Goal: Contribute content: Contribute content

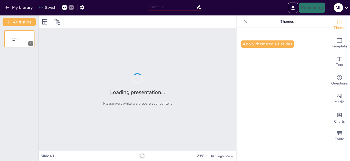
type input "La Primera [PERSON_NAME]: Fundamentos del Movimiento"
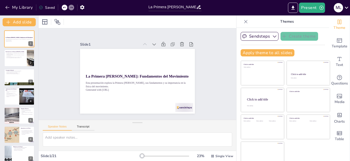
checkbox input "true"
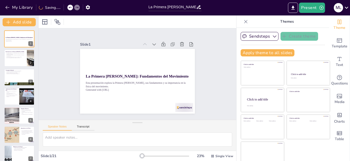
checkbox input "true"
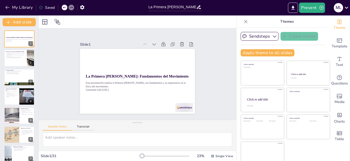
checkbox input "true"
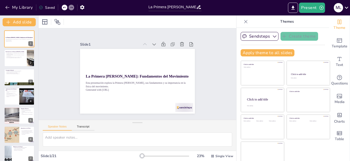
checkbox input "true"
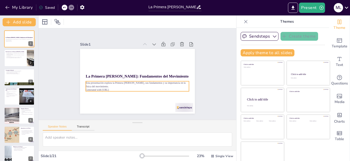
checkbox input "true"
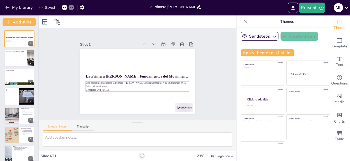
checkbox input "true"
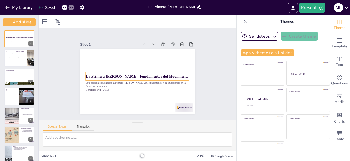
checkbox input "true"
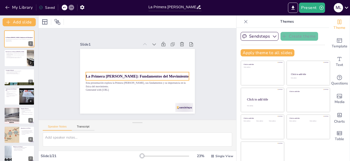
checkbox input "true"
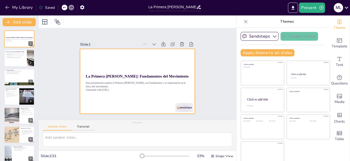
checkbox input "true"
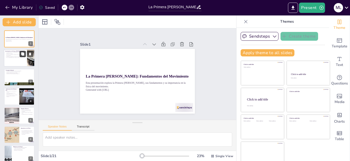
checkbox input "true"
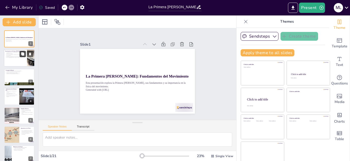
checkbox input "true"
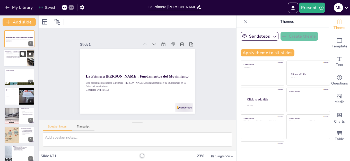
click at [23, 53] on icon at bounding box center [22, 54] width 3 height 3
type textarea "La declaración de que un objeto en reposo permanecerá en reposo es clave para e…"
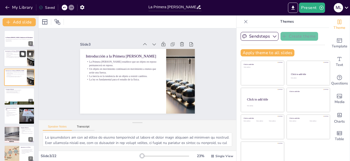
checkbox input "true"
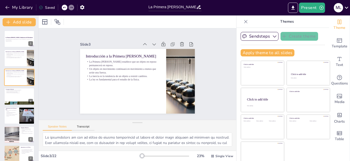
checkbox input "true"
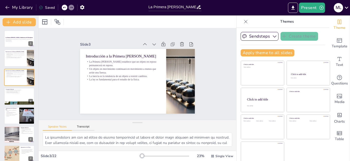
checkbox input "true"
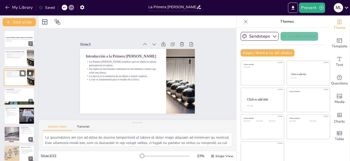
checkbox input "true"
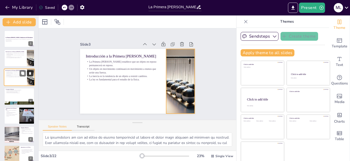
checkbox input "true"
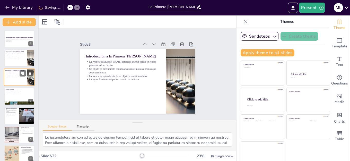
drag, startPoint x: 30, startPoint y: 73, endPoint x: 31, endPoint y: 77, distance: 3.9
click at [30, 73] on icon at bounding box center [30, 73] width 2 height 3
type textarea "La resistencia al cambio en el movimiento es un concepto esencial en la física.…"
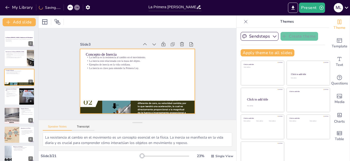
checkbox input "true"
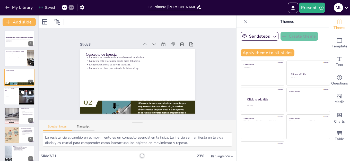
checkbox input "true"
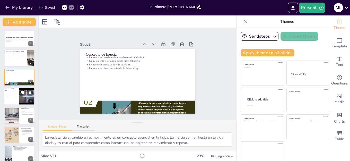
checkbox input "true"
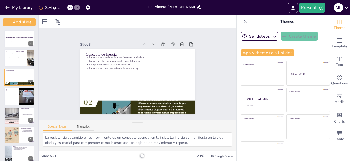
checkbox input "true"
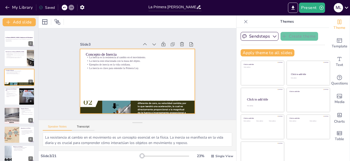
checkbox input "true"
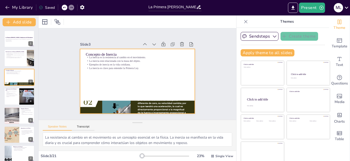
checkbox input "true"
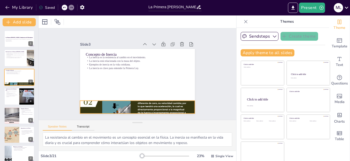
click at [89, 104] on div at bounding box center [133, 107] width 139 height 248
checkbox input "true"
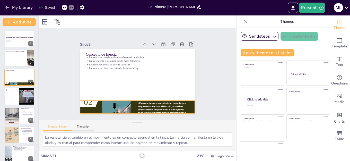
checkbox input "true"
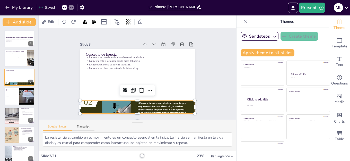
checkbox input "true"
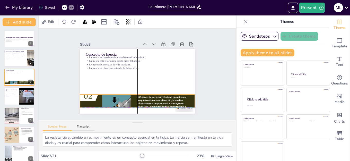
checkbox input "true"
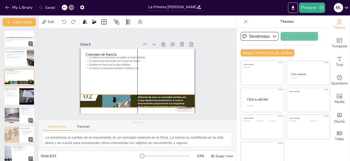
checkbox input "true"
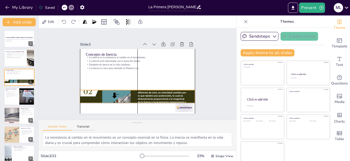
checkbox input "true"
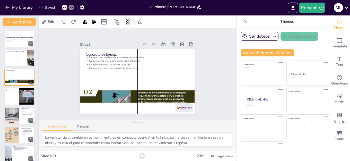
checkbox input "true"
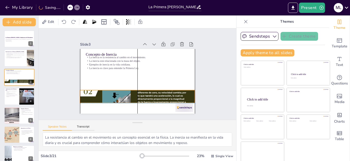
drag, startPoint x: 90, startPoint y: 104, endPoint x: 90, endPoint y: 92, distance: 12.4
click at [90, 92] on div at bounding box center [137, 96] width 115 height 237
checkbox input "true"
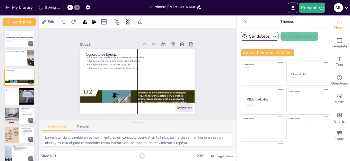
checkbox input "true"
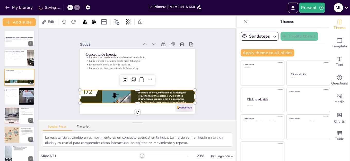
checkbox input "true"
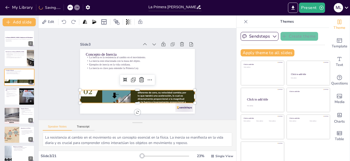
checkbox input "true"
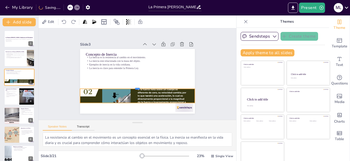
checkbox input "true"
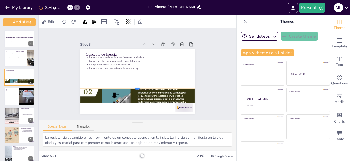
checkbox input "true"
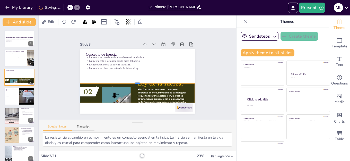
checkbox input "true"
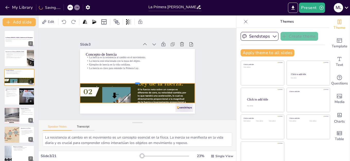
checkbox input "true"
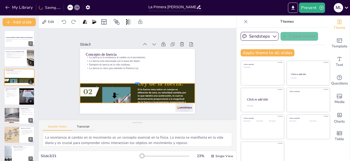
checkbox input "true"
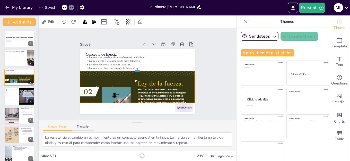
checkbox input "true"
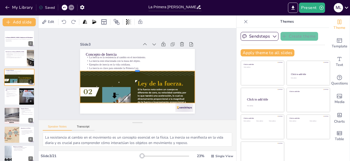
checkbox input "true"
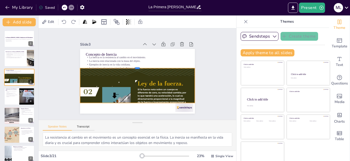
checkbox input "true"
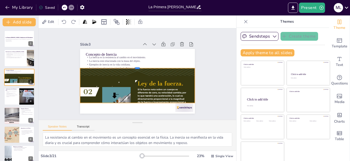
checkbox input "true"
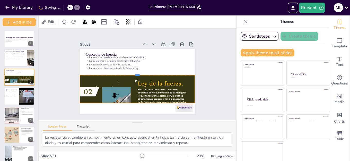
drag, startPoint x: 132, startPoint y: 88, endPoint x: 132, endPoint y: 73, distance: 14.9
click at [132, 73] on div at bounding box center [137, 73] width 115 height 16
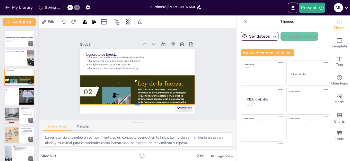
click at [133, 105] on div at bounding box center [137, 107] width 115 height 4
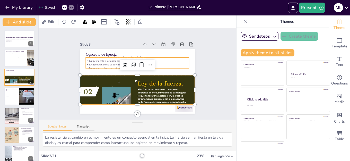
click at [103, 52] on p "Concepto de Inercia" at bounding box center [139, 54] width 103 height 16
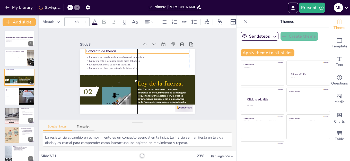
click at [103, 49] on p "Concepto de Inercia" at bounding box center [139, 51] width 103 height 16
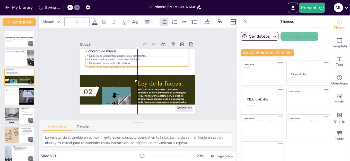
click at [108, 61] on p "Ejemplos de inercia en la vida cotidiana." at bounding box center [137, 63] width 103 height 4
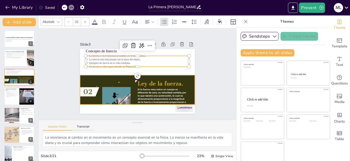
click at [111, 83] on div at bounding box center [135, 96] width 139 height 248
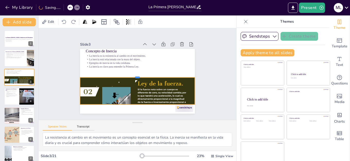
click at [131, 75] on div at bounding box center [137, 75] width 115 height 16
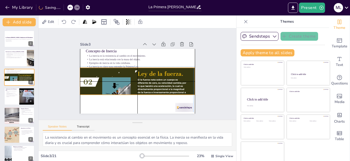
drag, startPoint x: 131, startPoint y: 88, endPoint x: 131, endPoint y: 78, distance: 9.3
click at [131, 78] on div at bounding box center [136, 87] width 139 height 248
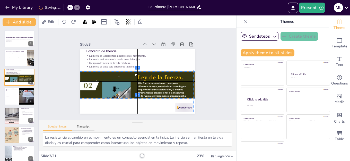
click at [130, 83] on div at bounding box center [137, 90] width 115 height 237
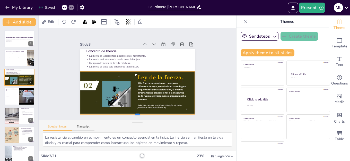
drag, startPoint x: 132, startPoint y: 97, endPoint x: 130, endPoint y: 112, distance: 16.0
click at [130, 114] on div at bounding box center [137, 116] width 115 height 4
click at [199, 97] on div "Slide 1 La Primera Ley de Newton: Fundamentos del Movimiento Esta presentación …" at bounding box center [137, 74] width 151 height 94
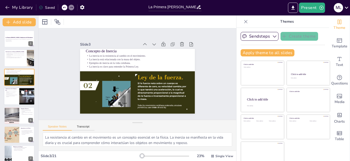
click at [24, 97] on div at bounding box center [26, 97] width 23 height 18
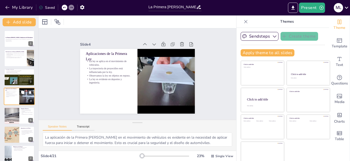
scroll to position [3, 0]
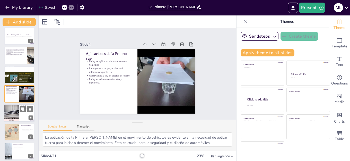
click at [21, 115] on div at bounding box center [19, 113] width 31 height 18
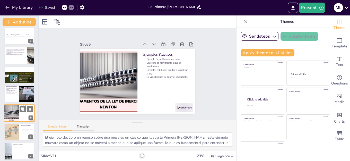
scroll to position [22, 0]
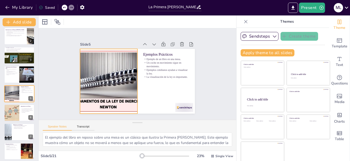
click at [92, 103] on div at bounding box center [108, 78] width 184 height 83
click at [131, 111] on div at bounding box center [133, 113] width 5 height 5
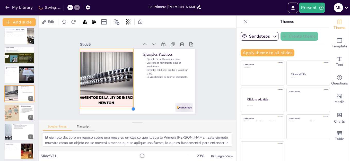
drag, startPoint x: 131, startPoint y: 112, endPoint x: 124, endPoint y: 107, distance: 8.6
click at [124, 107] on div at bounding box center [122, 105] width 5 height 5
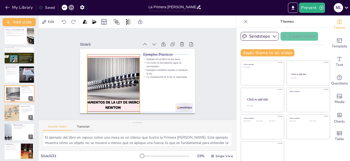
drag, startPoint x: 106, startPoint y: 96, endPoint x: 113, endPoint y: 101, distance: 8.6
click at [113, 101] on div at bounding box center [112, 68] width 167 height 144
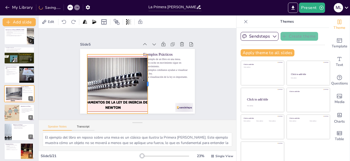
drag, startPoint x: 134, startPoint y: 84, endPoint x: 142, endPoint y: 83, distance: 8.0
click at [144, 83] on div at bounding box center [149, 85] width 10 height 59
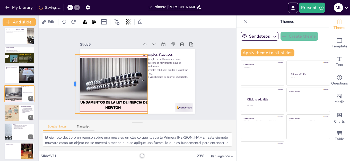
drag, startPoint x: 80, startPoint y: 82, endPoint x: 68, endPoint y: 81, distance: 12.1
click at [68, 47] on div at bounding box center [91, 28] width 50 height 38
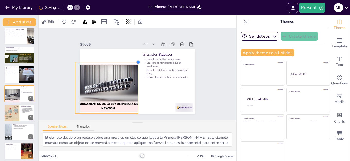
drag, startPoint x: 142, startPoint y: 51, endPoint x: 131, endPoint y: 62, distance: 14.7
click at [136, 62] on div at bounding box center [138, 62] width 4 height 4
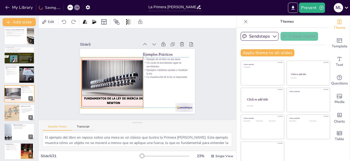
drag, startPoint x: 116, startPoint y: 77, endPoint x: 120, endPoint y: 71, distance: 8.1
click at [120, 71] on div at bounding box center [113, 80] width 144 height 65
click at [153, 124] on div "Speaker Notes Transcript" at bounding box center [138, 126] width 198 height 12
click at [15, 114] on div at bounding box center [11, 113] width 43 height 18
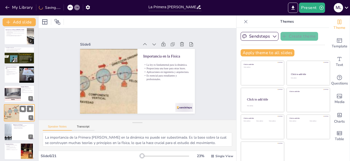
scroll to position [41, 0]
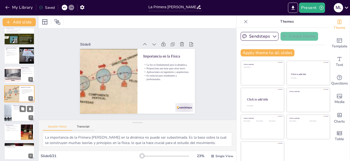
click at [15, 115] on div at bounding box center [19, 113] width 31 height 18
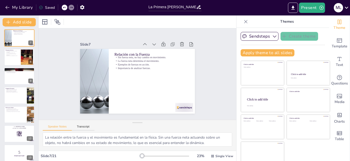
scroll to position [118, 0]
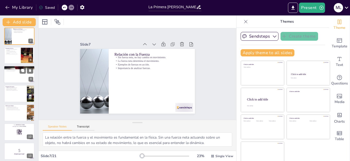
click at [19, 75] on div at bounding box center [19, 75] width 31 height 18
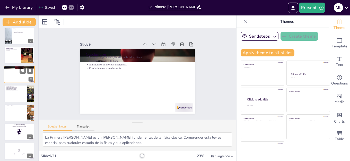
scroll to position [98, 0]
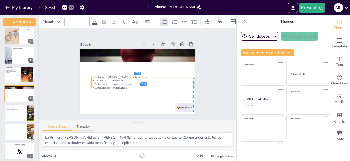
drag, startPoint x: 105, startPoint y: 62, endPoint x: 117, endPoint y: 53, distance: 15.0
click at [111, 83] on p "Aplicaciones en diversas disciplinas." at bounding box center [143, 84] width 103 height 4
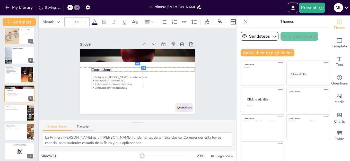
drag, startPoint x: 117, startPoint y: 53, endPoint x: 124, endPoint y: 68, distance: 16.9
click at [124, 68] on p "Conclusiones" at bounding box center [143, 69] width 103 height 5
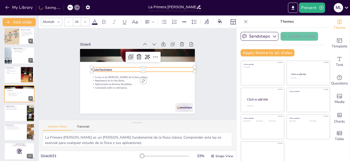
click at [129, 55] on icon at bounding box center [132, 56] width 7 height 7
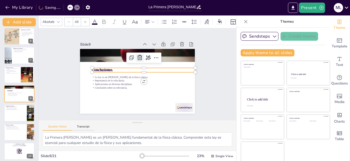
click at [139, 55] on icon at bounding box center [141, 57] width 5 height 5
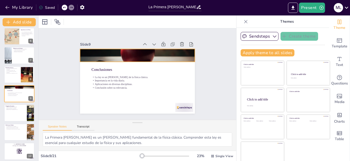
click at [132, 50] on div at bounding box center [139, 55] width 121 height 77
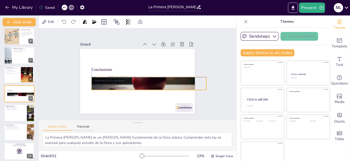
drag, startPoint x: 132, startPoint y: 52, endPoint x: 145, endPoint y: 80, distance: 30.8
click at [145, 49] on div "Conclusiones La ley es un pilar de la física clásica. Importancia en la vida di…" at bounding box center [137, 49] width 115 height 0
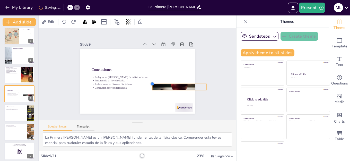
drag, startPoint x: 85, startPoint y: 75, endPoint x: 146, endPoint y: 91, distance: 62.7
click at [146, 91] on div "Conclusiones La ley es un pilar de la física clásica. Importancia en la vida di…" at bounding box center [137, 81] width 115 height 65
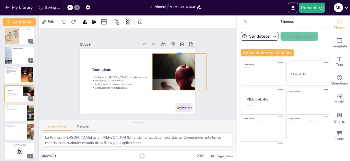
drag, startPoint x: 174, startPoint y: 81, endPoint x: 170, endPoint y: 51, distance: 30.6
click at [170, 51] on div at bounding box center [181, 56] width 54 height 10
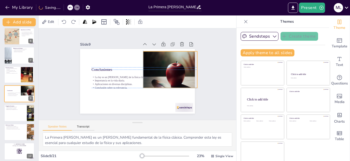
drag, startPoint x: 168, startPoint y: 78, endPoint x: 158, endPoint y: 75, distance: 10.3
click at [158, 75] on div "La ley es un pilar de la física clásica. Importancia en la vida diaria. Aplicac…" at bounding box center [142, 83] width 104 height 25
click at [210, 98] on div "Slide 1 La Primera Ley de Newton: Fundamentos del Movimiento Esta presentación …" at bounding box center [138, 73] width 198 height 91
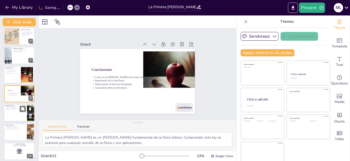
click at [18, 112] on div at bounding box center [19, 113] width 31 height 18
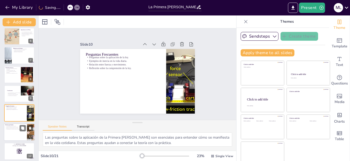
scroll to position [118, 0]
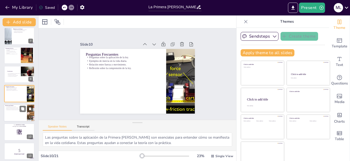
click at [15, 117] on div at bounding box center [19, 113] width 31 height 18
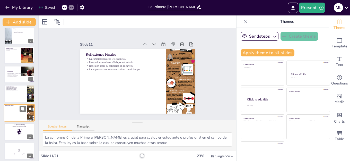
scroll to position [137, 0]
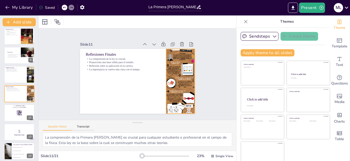
click at [177, 88] on div at bounding box center [180, 81] width 29 height 72
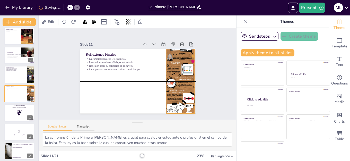
click at [178, 84] on div at bounding box center [179, 85] width 36 height 74
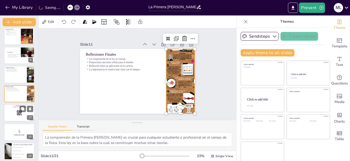
click at [10, 117] on div at bounding box center [19, 113] width 31 height 18
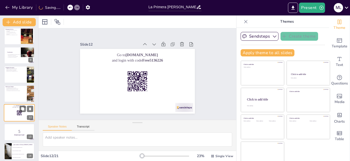
scroll to position [156, 0]
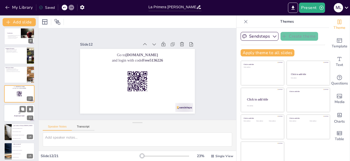
click at [20, 114] on p "5" at bounding box center [19, 112] width 28 height 6
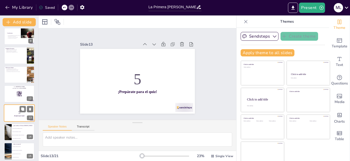
scroll to position [175, 0]
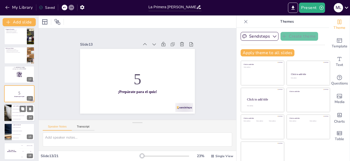
click at [18, 114] on li "Un objeto en movimiento continuará en movimiento." at bounding box center [23, 115] width 23 height 3
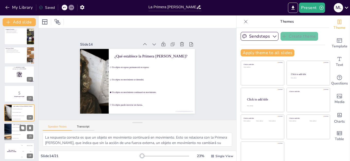
scroll to position [194, 0]
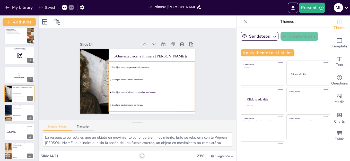
click at [175, 79] on span "Un objeto en movimiento se detendrá." at bounding box center [153, 80] width 82 height 2
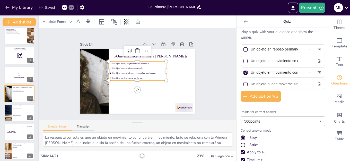
scroll to position [0, 0]
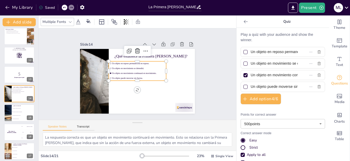
click at [220, 80] on div "Slide 1 La Primera Ley de Newton: Fundamentos del Movimiento Esta presentación …" at bounding box center [137, 74] width 206 height 112
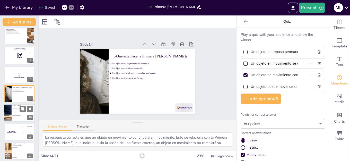
click at [12, 113] on li "La resistencia a cambios en el movimiento." at bounding box center [23, 112] width 23 height 4
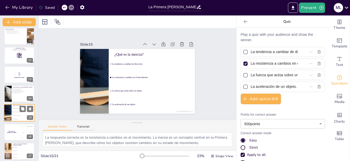
scroll to position [213, 0]
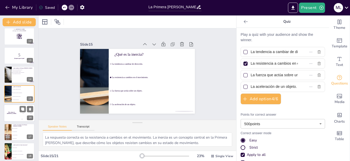
click at [11, 115] on div "The winner is Niels 🏆" at bounding box center [11, 113] width 15 height 18
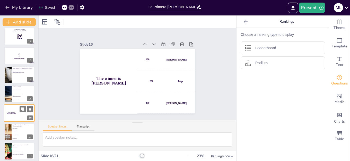
scroll to position [232, 0]
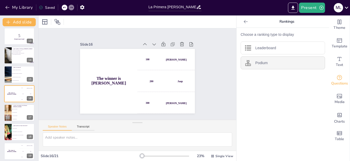
click at [268, 65] on div "Podium" at bounding box center [283, 62] width 84 height 13
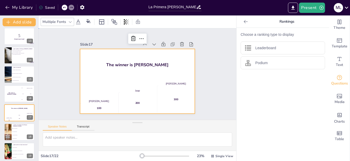
click at [202, 64] on div "Slide 1 La Primera Ley de Newton: Fundamentos del Movimiento Esta presentación …" at bounding box center [138, 73] width 144 height 79
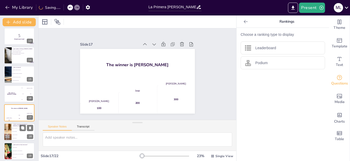
click at [12, 130] on li "Un coche que frena." at bounding box center [23, 131] width 23 height 3
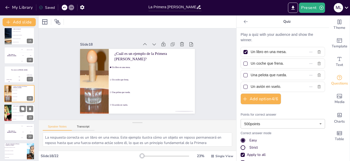
scroll to position [293, 0]
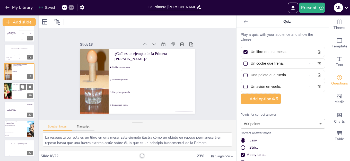
click at [15, 94] on li "El objeto no [MEDICAL_DATA] su movimiento." at bounding box center [23, 93] width 23 height 3
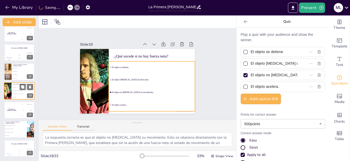
scroll to position [290, 0]
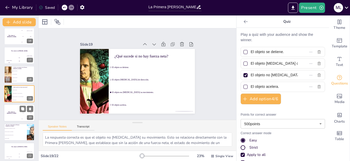
click at [14, 119] on div "The winner is Niels 🏆" at bounding box center [11, 113] width 15 height 18
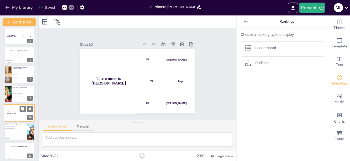
scroll to position [293, 0]
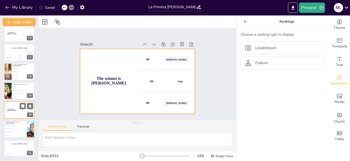
click at [16, 113] on div "The winner is Niels 🏆" at bounding box center [11, 110] width 15 height 18
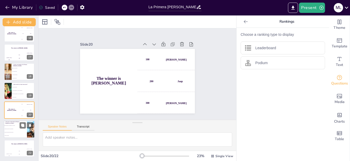
click at [19, 128] on li "Porque es la única ley de movimiento." at bounding box center [15, 128] width 23 height 3
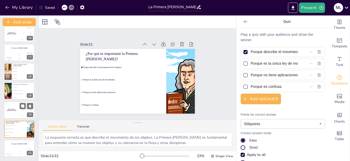
click at [19, 111] on div "The winner is Niels 🏆" at bounding box center [11, 110] width 15 height 18
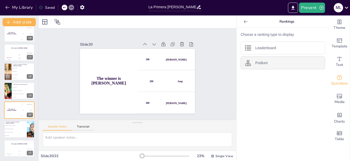
click at [271, 62] on div "Podium" at bounding box center [283, 62] width 84 height 13
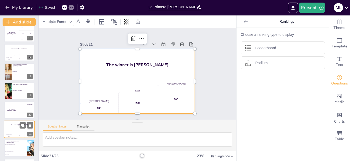
click at [53, 100] on div "Slide 1 La Primera Ley de Newton: Fundamentos del Movimiento Esta presentación …" at bounding box center [138, 73] width 198 height 91
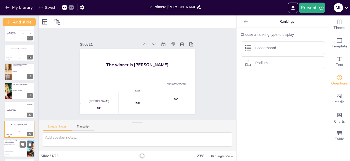
click at [25, 150] on li "Porque no tiene aplicaciones prácticas." at bounding box center [15, 151] width 23 height 3
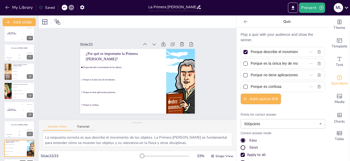
scroll to position [312, 0]
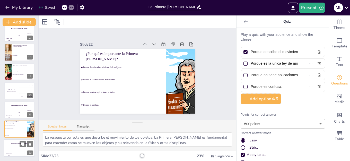
click at [10, 147] on div "The winner is Niels 🏆" at bounding box center [19, 144] width 31 height 9
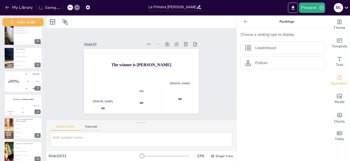
drag, startPoint x: 38, startPoint y: 132, endPoint x: 38, endPoint y: 135, distance: 2.8
click at [38, 135] on div "Add slide La Primera Ley de Newton: Fundamentos del Movimiento Esta presentació…" at bounding box center [23, 87] width 46 height 145
drag, startPoint x: 36, startPoint y: 131, endPoint x: 33, endPoint y: 152, distance: 21.5
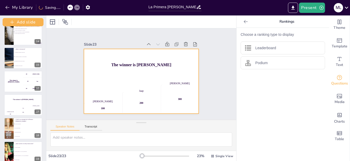
click at [49, 108] on div "Slide 1 La Primera Ley de Newton: Fundamentos del Movimiento Esta presentación …" at bounding box center [141, 73] width 190 height 91
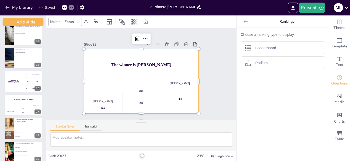
click at [204, 45] on div "Slide 1 La Primera Ley de Newton: Fundamentos del Movimiento Esta presentación …" at bounding box center [141, 74] width 151 height 94
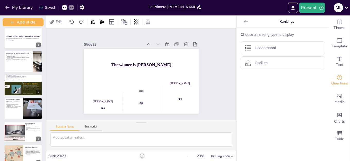
scroll to position [0, 0]
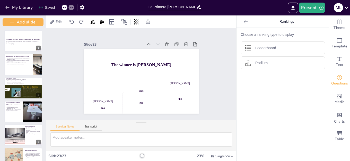
click at [216, 72] on div "Slide 1 La Primera Ley de Newton: Fundamentos del Movimiento Esta presentación …" at bounding box center [141, 73] width 190 height 91
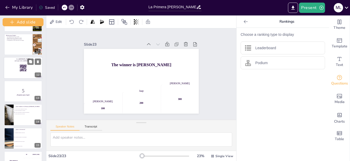
click at [25, 70] on rect at bounding box center [25, 69] width 1 height 0
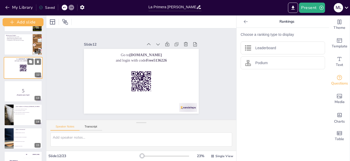
scroll to position [206, 0]
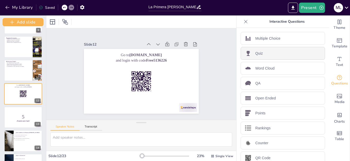
click at [259, 55] on div "Quiz" at bounding box center [283, 53] width 84 height 13
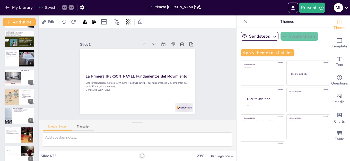
scroll to position [0, 0]
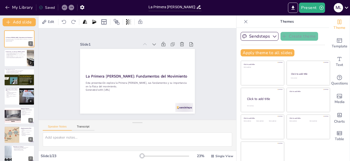
click at [51, 86] on div "Slide 1 La Primera Ley de Newton: Fundamentos del Movimiento Esta presentación …" at bounding box center [138, 73] width 198 height 91
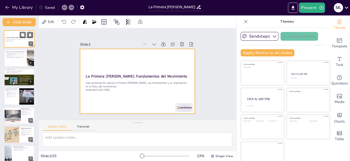
click at [7, 43] on div at bounding box center [19, 39] width 31 height 18
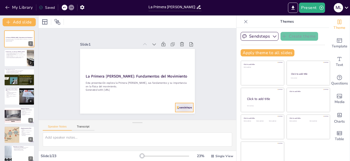
click at [175, 104] on div at bounding box center [184, 107] width 18 height 9
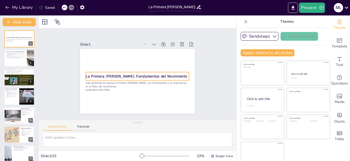
click at [134, 74] on strong "La Primera [PERSON_NAME]: Fundamentos del Movimiento" at bounding box center [136, 76] width 101 height 5
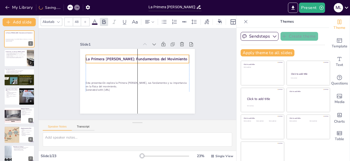
drag, startPoint x: 134, startPoint y: 74, endPoint x: 134, endPoint y: 57, distance: 17.2
click at [134, 57] on strong "La Primera [PERSON_NAME]: Fundamentos del Movimiento" at bounding box center [136, 58] width 101 height 5
click at [135, 56] on strong "La Primera [PERSON_NAME]: Fundamentos del Movimiento" at bounding box center [136, 58] width 101 height 5
click at [127, 57] on strong "La Primera [PERSON_NAME]: Fundamentos del Movimiento" at bounding box center [136, 58] width 101 height 5
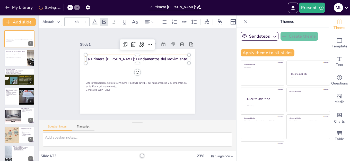
click at [129, 57] on strong "La Primera [PERSON_NAME]: Fundamentos del Movimiento" at bounding box center [136, 58] width 101 height 5
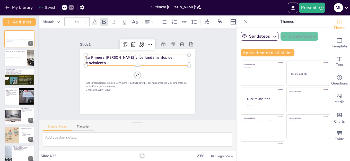
click at [198, 75] on div "Slide 1 Esta presentación explora la Primera Ley de Newton, sus fundamentos y s…" at bounding box center [138, 73] width 144 height 79
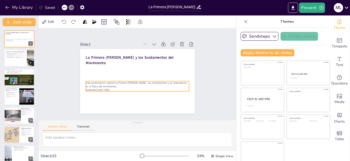
click at [109, 88] on p "Generated with Sendsteps.ai" at bounding box center [137, 90] width 103 height 4
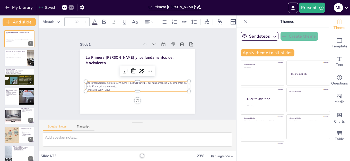
click at [118, 88] on p "Generated with Sendsteps.ai" at bounding box center [137, 90] width 103 height 4
drag, startPoint x: 117, startPoint y: 87, endPoint x: 72, endPoint y: 94, distance: 45.6
click at [72, 94] on div "Slide 1 La Primera Ley de Newton y los fundamentos del Movimiento Esta presenta…" at bounding box center [138, 73] width 144 height 79
click at [209, 93] on div "Slide 1 La Primera Ley de Newton y los fundamentos del Movimiento Esta presenta…" at bounding box center [138, 73] width 198 height 91
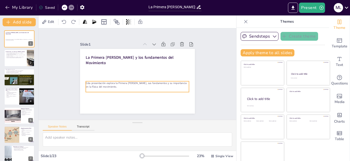
click at [129, 88] on p at bounding box center [137, 90] width 103 height 4
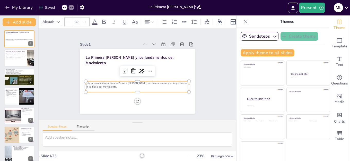
click at [95, 19] on icon at bounding box center [95, 22] width 6 height 6
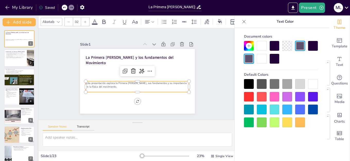
click at [276, 60] on div at bounding box center [275, 59] width 10 height 10
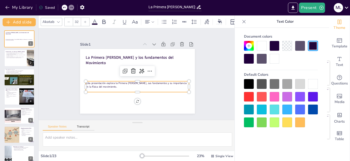
click at [214, 57] on div "Slide 1 La Primera Ley de Newton y los fundamentos del Movimiento Esta presenta…" at bounding box center [138, 73] width 198 height 91
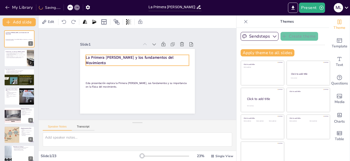
click at [101, 55] on strong "La Primera [PERSON_NAME] y los fundamentos del Movimiento" at bounding box center [130, 60] width 88 height 11
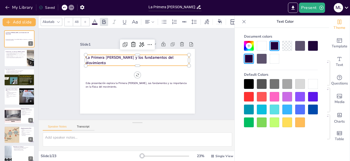
click at [57, 20] on icon at bounding box center [58, 22] width 4 height 4
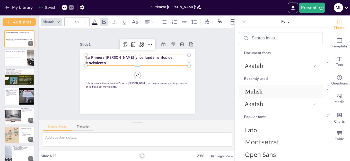
click at [250, 89] on span "Mulish" at bounding box center [280, 91] width 70 height 7
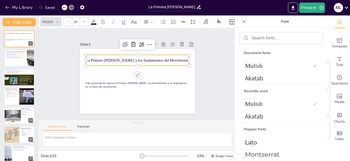
click at [208, 77] on div "Slide 1 La Primera Ley de Newton y los fundamentos del Movimiento Esta presenta…" at bounding box center [138, 73] width 198 height 91
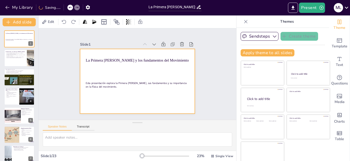
click at [155, 81] on span "Esta presentación explora la Primera [PERSON_NAME], sus fundamentos y su import…" at bounding box center [136, 84] width 101 height 7
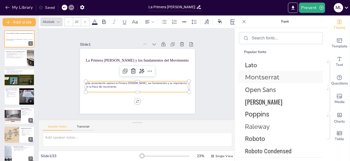
click at [272, 76] on span "Montserrat" at bounding box center [280, 76] width 70 height 7
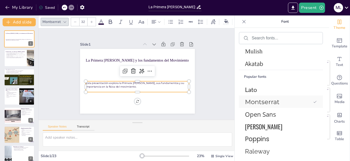
scroll to position [102, 0]
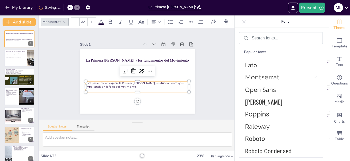
click at [208, 69] on div "Slide 1 La Primera Ley de Newton y los fundamentos del Movimiento Esta presenta…" at bounding box center [138, 73] width 198 height 91
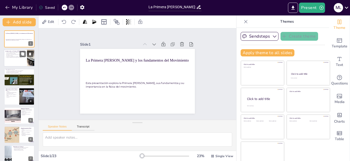
click at [14, 58] on p "La ley es fundamental para el estudio de la física." at bounding box center [15, 57] width 20 height 1
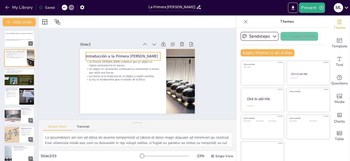
click at [114, 52] on div "Introducción a la Primera [PERSON_NAME]" at bounding box center [123, 56] width 75 height 8
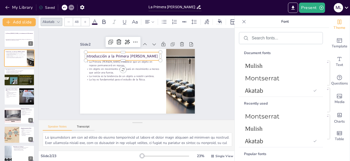
click at [52, 20] on div "Akatab" at bounding box center [48, 21] width 14 height 7
click at [258, 67] on span "Mulish" at bounding box center [280, 65] width 70 height 7
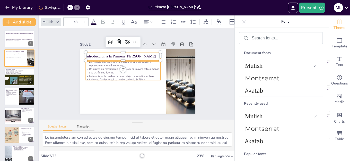
click at [98, 72] on p "Un objeto en movimiento continuará en movimiento a menos que actúe una fuerza." at bounding box center [123, 70] width 75 height 7
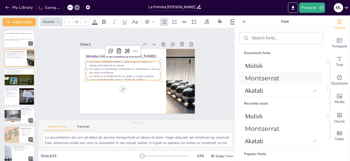
click at [258, 77] on span "Montserrat" at bounding box center [280, 77] width 70 height 7
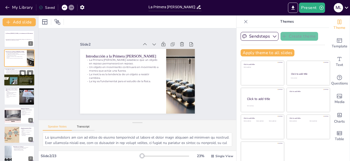
click at [11, 75] on div at bounding box center [19, 80] width 31 height 64
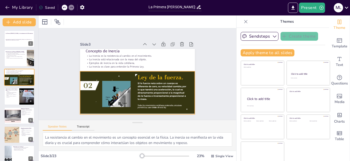
click at [110, 86] on div at bounding box center [137, 90] width 115 height 237
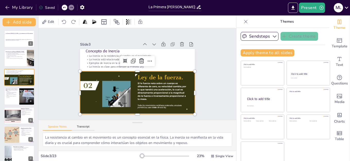
click at [206, 84] on div "Slide 1 La Primera Ley de Newton y los fundamentos del Movimiento Esta presenta…" at bounding box center [138, 73] width 198 height 91
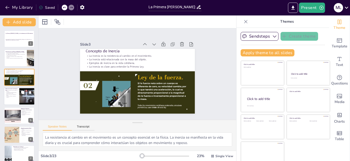
click at [19, 94] on div at bounding box center [26, 97] width 23 height 18
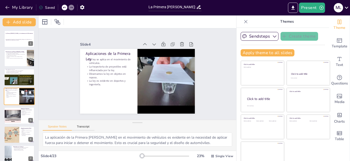
scroll to position [3, 0]
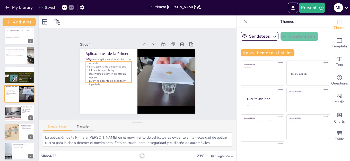
click at [86, 66] on p "La trayectoria de proyectiles está influenciada por la ley." at bounding box center [109, 68] width 46 height 7
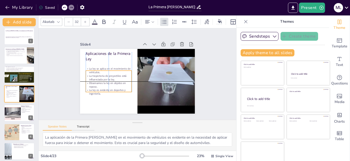
drag, startPoint x: 91, startPoint y: 66, endPoint x: 91, endPoint y: 76, distance: 9.3
click at [91, 76] on p "La trayectoria de proyectiles está influenciada por la ley." at bounding box center [109, 77] width 46 height 7
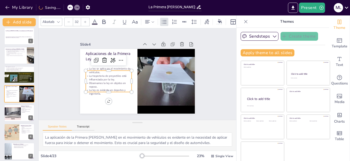
click at [207, 73] on div "Slide 1 La Primera Ley de Newton y los fundamentos del Movimiento Esta presenta…" at bounding box center [138, 73] width 198 height 91
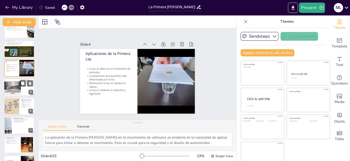
click at [22, 88] on div at bounding box center [19, 88] width 31 height 18
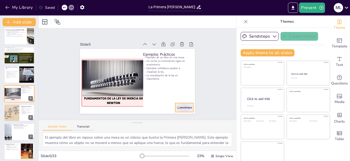
click at [181, 105] on div at bounding box center [184, 107] width 18 height 9
click at [198, 81] on div "Slide 1 La Primera Ley de Newton y los fundamentos del Movimiento Esta presenta…" at bounding box center [138, 73] width 144 height 79
click at [17, 113] on div at bounding box center [11, 113] width 43 height 18
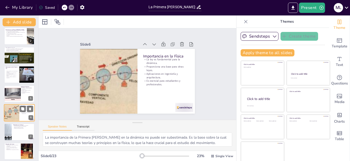
scroll to position [41, 0]
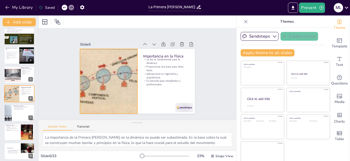
click at [97, 87] on div at bounding box center [109, 81] width 158 height 65
click at [214, 80] on div "Slide 1 La Primera Ley de Newton y los fundamentos del Movimiento Esta presenta…" at bounding box center [138, 73] width 198 height 91
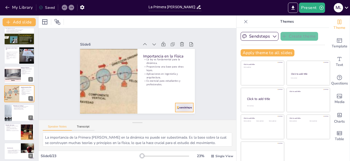
click at [175, 107] on div at bounding box center [184, 107] width 18 height 9
click at [23, 115] on div at bounding box center [19, 113] width 31 height 18
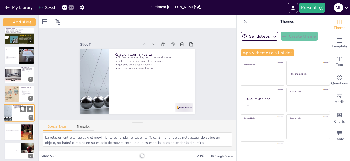
scroll to position [60, 0]
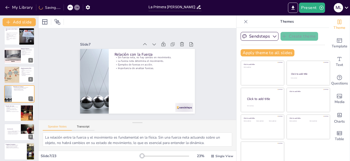
click at [176, 107] on div at bounding box center [184, 107] width 18 height 9
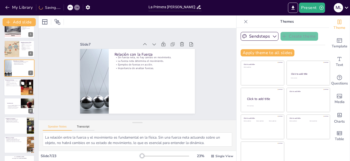
click at [13, 88] on div at bounding box center [19, 88] width 31 height 18
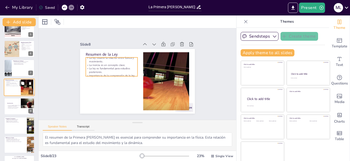
scroll to position [79, 0]
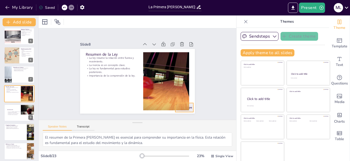
click at [185, 106] on div at bounding box center [184, 107] width 18 height 9
click at [52, 79] on div "Slide 1 La Primera Ley de Newton y los fundamentos del Movimiento Esta presenta…" at bounding box center [138, 73] width 198 height 91
click at [28, 111] on button at bounding box center [30, 109] width 6 height 6
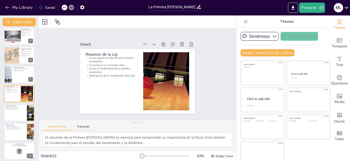
click at [64, 7] on icon at bounding box center [64, 7] width 3 height 1
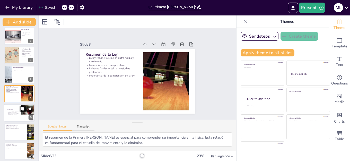
click at [10, 110] on div at bounding box center [19, 113] width 31 height 18
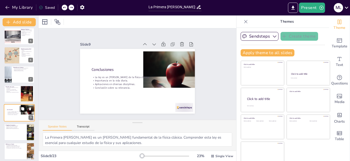
scroll to position [98, 0]
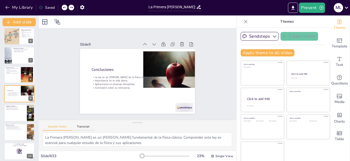
click at [183, 105] on div at bounding box center [184, 107] width 18 height 9
click at [9, 116] on div at bounding box center [19, 113] width 31 height 18
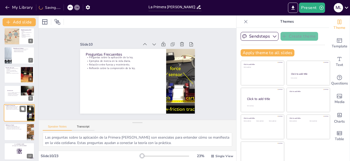
scroll to position [118, 0]
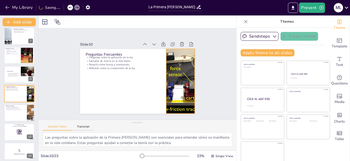
click at [164, 83] on div at bounding box center [181, 81] width 98 height 65
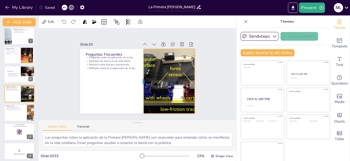
drag, startPoint x: 160, startPoint y: 78, endPoint x: 137, endPoint y: 73, distance: 23.3
click at [140, 73] on div at bounding box center [142, 81] width 4 height 65
click at [202, 77] on div "Slide 1 La Primera Ley de Newton y los fundamentos del Movimiento Esta presenta…" at bounding box center [138, 73] width 144 height 79
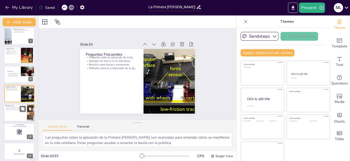
click at [11, 112] on div at bounding box center [19, 113] width 31 height 18
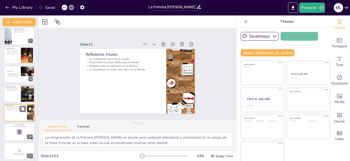
scroll to position [137, 0]
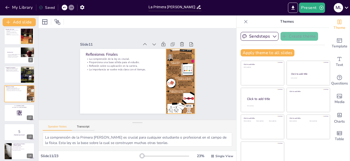
click at [169, 87] on div at bounding box center [180, 81] width 29 height 72
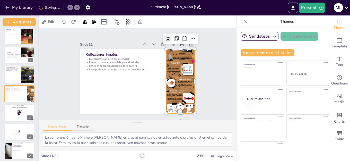
click at [164, 34] on div at bounding box center [168, 38] width 8 height 8
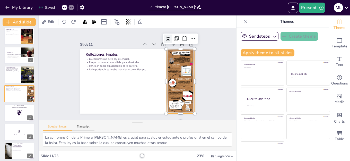
click at [208, 65] on div "Slide 1 La Primera Ley de Newton y los fundamentos del Movimiento Esta presenta…" at bounding box center [138, 73] width 198 height 91
click at [179, 87] on div at bounding box center [180, 81] width 29 height 65
click at [207, 67] on div "Slide 1 La Primera Ley de Newton y los fundamentos del Movimiento Esta presenta…" at bounding box center [138, 73] width 198 height 91
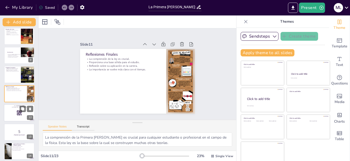
click at [8, 109] on div at bounding box center [19, 113] width 31 height 18
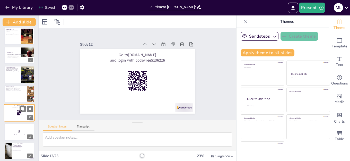
scroll to position [156, 0]
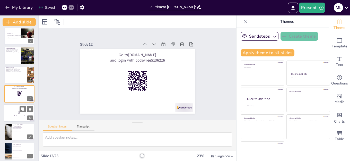
click at [20, 115] on strong "¡Prepárate para el quiz!" at bounding box center [19, 115] width 11 height 1
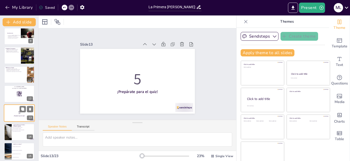
scroll to position [175, 0]
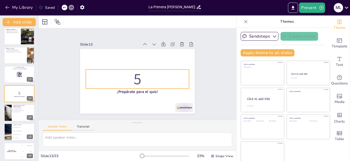
click at [138, 76] on p "5" at bounding box center [137, 78] width 103 height 21
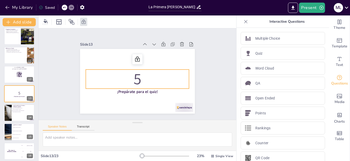
click at [180, 105] on div at bounding box center [184, 107] width 18 height 9
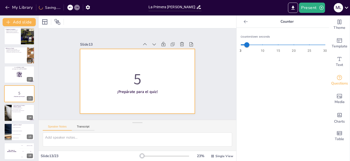
click at [191, 74] on div "Slide 1 La Primera Ley de Newton y los fundamentos del Movimiento Esta presenta…" at bounding box center [138, 73] width 144 height 79
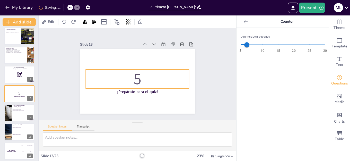
click at [135, 79] on p "5" at bounding box center [137, 78] width 103 height 21
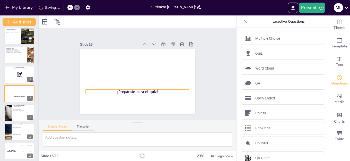
click at [141, 86] on div at bounding box center [137, 81] width 115 height 65
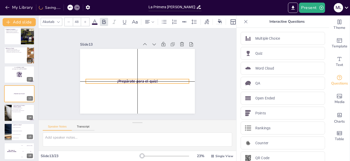
drag, startPoint x: 141, startPoint y: 88, endPoint x: 143, endPoint y: 76, distance: 12.2
click at [143, 49] on div "¡Prepárate para el quiz!" at bounding box center [137, 49] width 115 height 0
click at [202, 79] on div "Slide 1 La Primera Ley de Newton y los fundamentos del Movimiento Esta presenta…" at bounding box center [138, 73] width 144 height 79
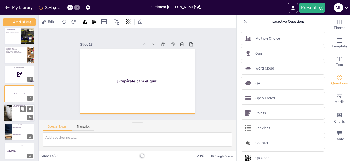
click at [18, 114] on div at bounding box center [19, 113] width 31 height 18
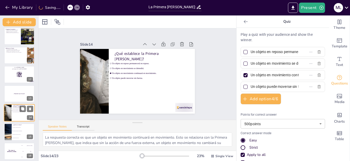
scroll to position [194, 0]
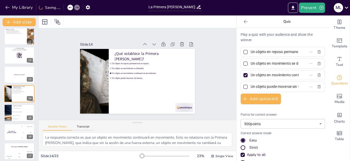
click at [185, 103] on div at bounding box center [184, 107] width 18 height 9
click at [244, 76] on div at bounding box center [246, 75] width 4 height 4
click at [251, 76] on input "Un objeto en movimiento continuará en movimiento." at bounding box center [275, 74] width 48 height 7
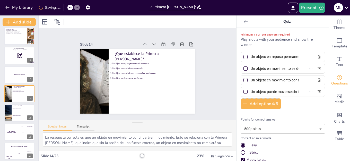
scroll to position [0, 42]
click at [207, 78] on div "Slide 1 La Primera Ley de Newton y los fundamentos del Movimiento Esta presenta…" at bounding box center [138, 73] width 198 height 91
click at [242, 79] on div at bounding box center [245, 80] width 6 height 6
click at [251, 79] on input "Un objeto en movimiento continuará en movimiento." at bounding box center [275, 79] width 48 height 7
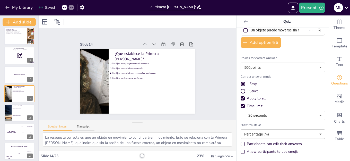
click at [243, 22] on icon at bounding box center [245, 21] width 5 height 5
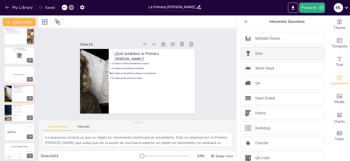
scroll to position [7, 0]
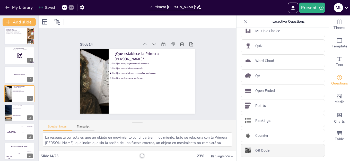
click at [270, 149] on div "QR Code" at bounding box center [283, 150] width 84 height 13
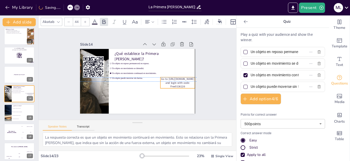
drag, startPoint x: 138, startPoint y: 58, endPoint x: 177, endPoint y: 79, distance: 44.2
click at [177, 79] on span "Go to https://sendsteps.me and login with code: Free5136226" at bounding box center [177, 82] width 33 height 11
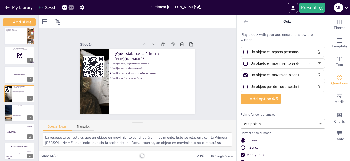
click at [211, 81] on div "Slide 1 La Primera Ley de Newton y los fundamentos del Movimiento Esta presenta…" at bounding box center [138, 73] width 198 height 91
click at [15, 109] on li "La tendencia a cambiar de dirección." at bounding box center [23, 108] width 23 height 4
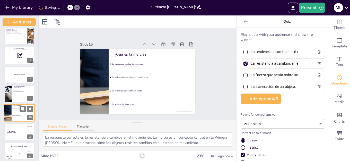
scroll to position [213, 0]
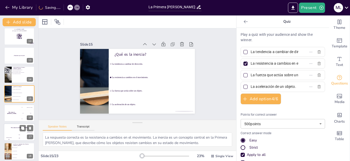
click at [17, 131] on div "The winner is Niels 🏆" at bounding box center [19, 127] width 31 height 9
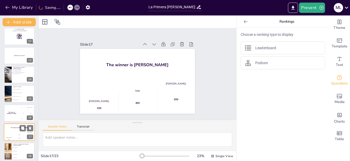
scroll to position [251, 0]
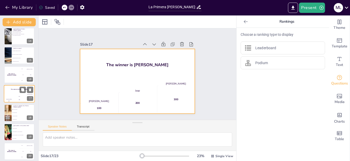
click at [19, 93] on div "The winner is Niels 🏆" at bounding box center [19, 89] width 31 height 9
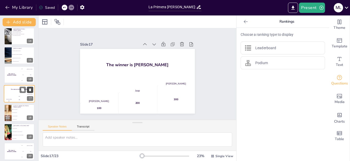
click at [30, 91] on icon at bounding box center [30, 89] width 2 height 3
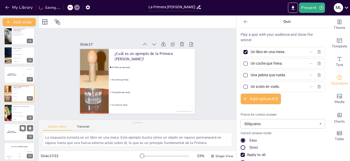
click at [18, 131] on div "The winner is Niels 🏆" at bounding box center [11, 132] width 15 height 18
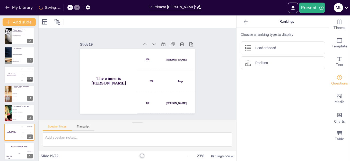
scroll to position [290, 0]
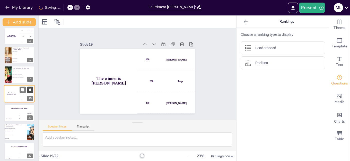
click at [30, 90] on icon at bounding box center [30, 89] width 2 height 3
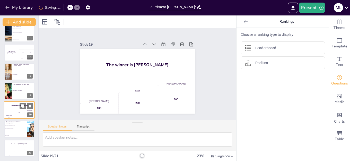
click at [21, 111] on div "Jaap 200" at bounding box center [19, 114] width 10 height 9
click at [31, 106] on icon at bounding box center [30, 106] width 4 height 4
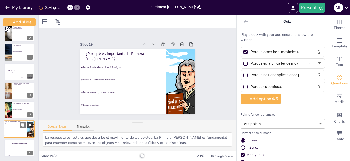
scroll to position [255, 0]
click at [17, 144] on h4 "The winner is Niels 🏆" at bounding box center [19, 143] width 31 height 1
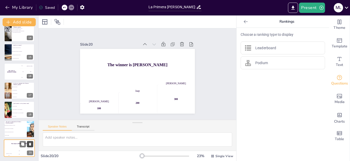
click at [30, 144] on icon at bounding box center [30, 144] width 2 height 3
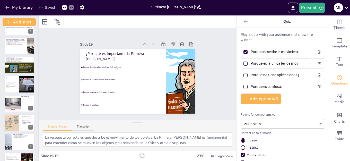
scroll to position [0, 0]
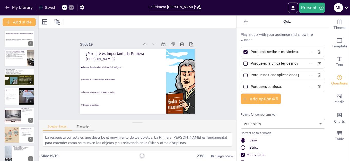
click at [56, 38] on div "Slide 1 La Primera Ley de Newton y los fundamentos del Movimiento Esta presenta…" at bounding box center [138, 73] width 198 height 91
click at [290, 9] on icon "Export to PowerPoint" at bounding box center [292, 7] width 5 height 5
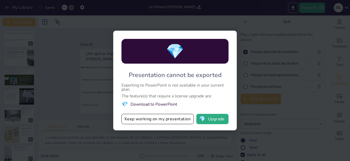
click at [123, 103] on span "💎" at bounding box center [124, 104] width 6 height 7
click at [155, 103] on li "💎 Download to PowerPoint" at bounding box center [174, 104] width 107 height 7
click at [214, 117] on button "💎 Upgrade" at bounding box center [212, 119] width 32 height 10
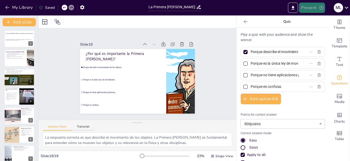
click at [323, 10] on icon "button" at bounding box center [321, 7] width 5 height 5
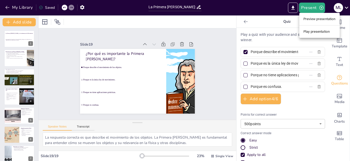
click at [317, 31] on li "Play presentation" at bounding box center [319, 32] width 40 height 8
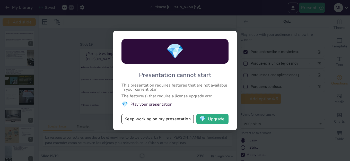
click at [257, 24] on div "💎 Presentation cannot start This presentation requires features that are not av…" at bounding box center [175, 80] width 350 height 161
click at [140, 105] on li "💎 Play your presentation" at bounding box center [174, 104] width 107 height 7
click at [124, 105] on span "💎" at bounding box center [124, 104] width 6 height 7
click at [222, 123] on button "💎 Upgrade" at bounding box center [212, 119] width 32 height 10
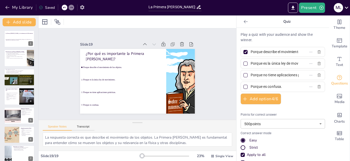
click at [78, 4] on button "button" at bounding box center [82, 7] width 10 height 9
click at [81, 6] on icon "button" at bounding box center [82, 7] width 4 height 4
click at [342, 6] on div "M L" at bounding box center [338, 7] width 9 height 9
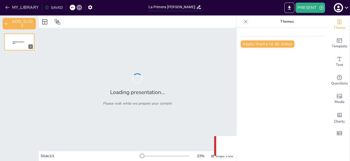
type input "La Primera [PERSON_NAME]: Fundamentos del Movimiento"
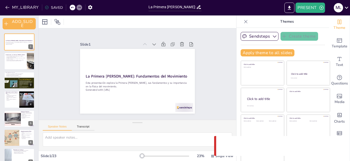
checkbox input "true"
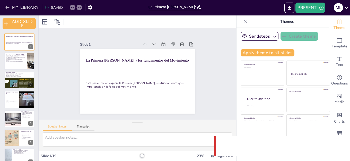
checkbox input "true"
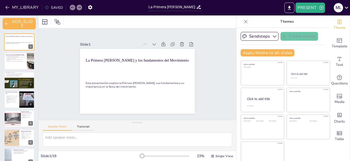
checkbox input "true"
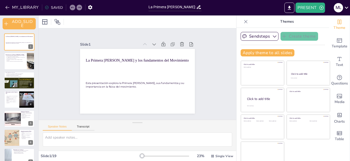
checkbox input "true"
click at [193, 52] on div "Slide 1 La Primera Ley de Newton y los fundamentos del Movimiento Esta presenta…" at bounding box center [137, 74] width 111 height 206
checkbox input "true"
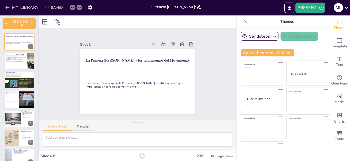
checkbox input "true"
click at [243, 22] on icon at bounding box center [245, 21] width 5 height 5
checkbox input "true"
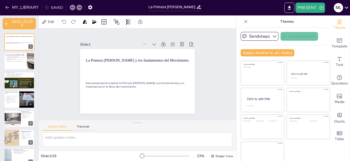
checkbox input "true"
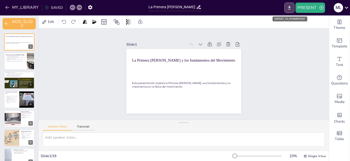
click at [290, 5] on icon "EXPORT_TO_POWERPOINT" at bounding box center [289, 7] width 5 height 5
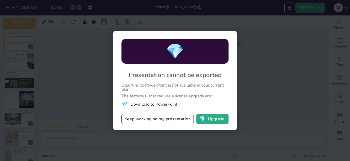
click at [274, 46] on div "💎 Presentation cannot be exported Exporting to PowerPoint is not available in y…" at bounding box center [175, 80] width 350 height 161
click at [288, 37] on div "💎 Presentation cannot be exported Exporting to PowerPoint is not available in y…" at bounding box center [175, 80] width 350 height 161
click at [278, 77] on div "💎 Presentation cannot be exported Exporting to PowerPoint is not available in y…" at bounding box center [175, 80] width 350 height 161
click at [163, 121] on button "Keep working on my presentation" at bounding box center [157, 119] width 72 height 10
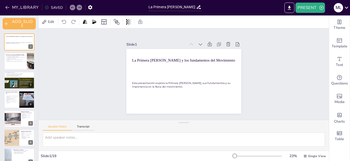
checkbox input "true"
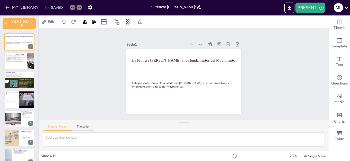
checkbox input "true"
click at [282, 61] on div "Slide 1 La Primera Ley de Newton y los fundamentos del Movimiento Esta presenta…" at bounding box center [184, 74] width 304 height 177
checkbox input "true"
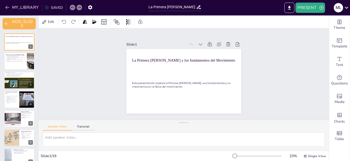
checkbox input "true"
click at [345, 6] on icon at bounding box center [346, 7] width 7 height 7
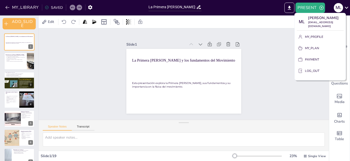
click at [272, 65] on div at bounding box center [175, 80] width 350 height 161
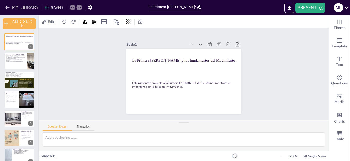
checkbox input "true"
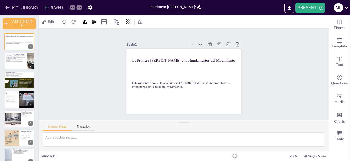
checkbox input "true"
click at [46, 24] on icon at bounding box center [44, 21] width 5 height 5
checkbox input "true"
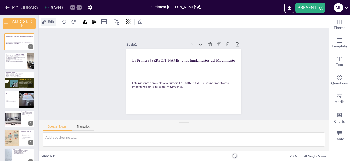
checkbox input "true"
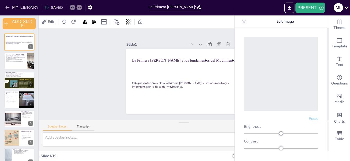
click at [243, 18] on div at bounding box center [244, 22] width 8 height 8
checkbox input "true"
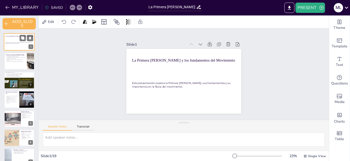
checkbox input "true"
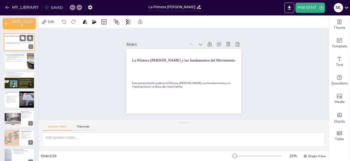
checkbox input "true"
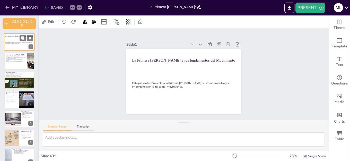
checkbox input "true"
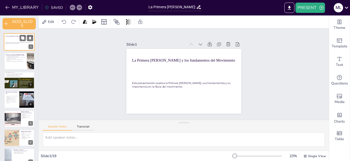
checkbox input "true"
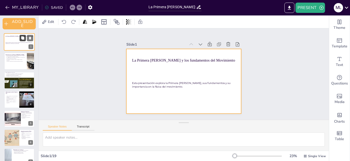
checkbox input "true"
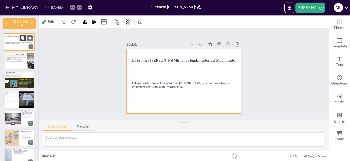
checkbox input "true"
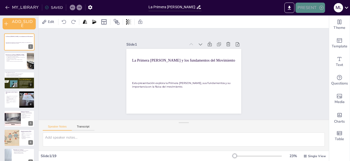
click at [317, 8] on button "PRESENT" at bounding box center [310, 8] width 29 height 10
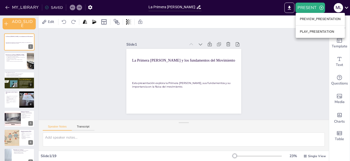
click at [322, 19] on li "PREVIEW_PRESENTATION" at bounding box center [320, 19] width 49 height 8
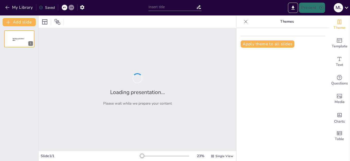
type input "La Primera [PERSON_NAME]: Fundamentos del Movimiento"
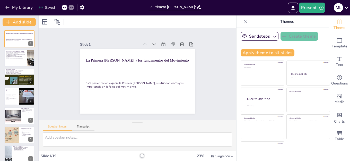
checkbox input "true"
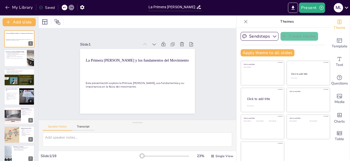
checkbox input "true"
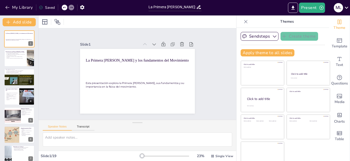
checkbox input "true"
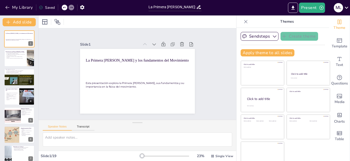
checkbox input "true"
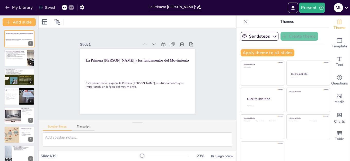
scroll to position [21, 0]
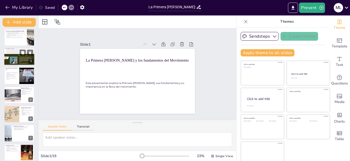
checkbox input "true"
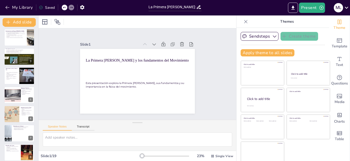
checkbox input "true"
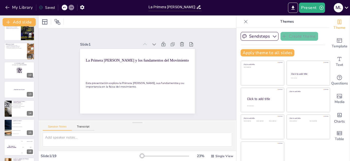
scroll to position [180, 0]
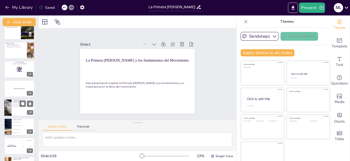
checkbox input "true"
click at [17, 107] on span "Un objeto puede moverse sin fuerza." at bounding box center [19, 106] width 14 height 1
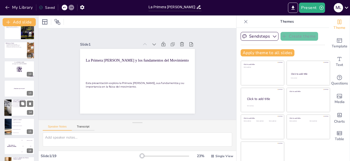
type textarea "La respuesta correcta es que un objeto en movimiento continuará en movimiento. …"
checkbox input "true"
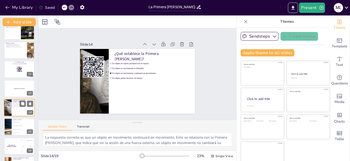
checkbox input "true"
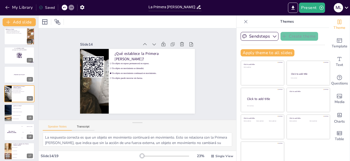
checkbox input "true"
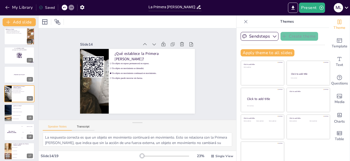
checkbox input "true"
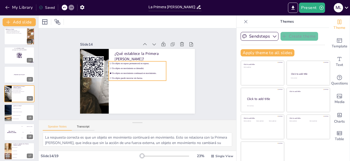
checkbox input "true"
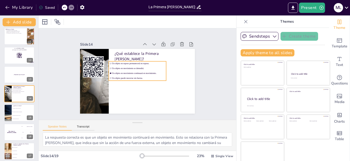
checkbox input "true"
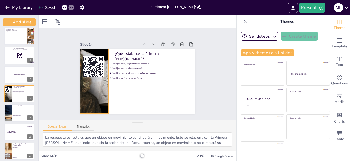
checkbox input "true"
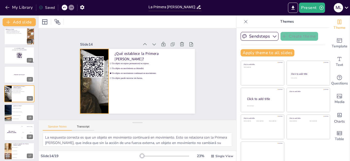
checkbox input "true"
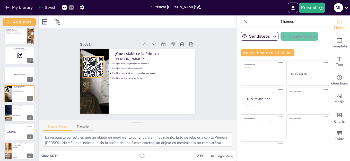
checkbox input "true"
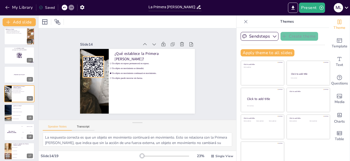
checkbox input "true"
click at [96, 59] on rect at bounding box center [96, 59] width 1 height 1
checkbox input "true"
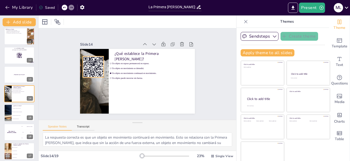
checkbox input "true"
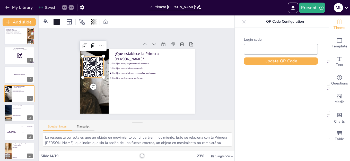
type input "Free5136226"
checkbox input "true"
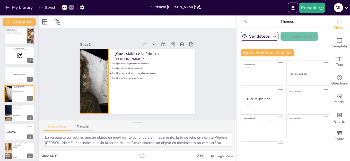
checkbox input "true"
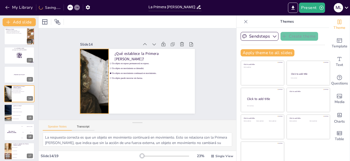
checkbox input "true"
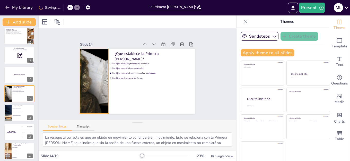
checkbox input "true"
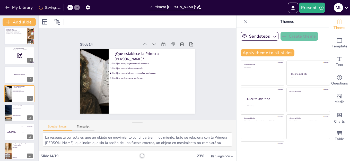
checkbox input "true"
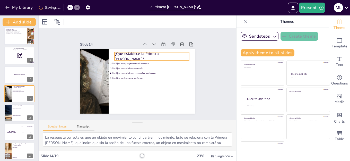
click at [159, 55] on p "¿Qué establece la Primera [PERSON_NAME]?" at bounding box center [153, 58] width 75 height 19
checkbox input "true"
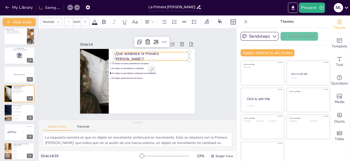
type input "48"
checkbox input "true"
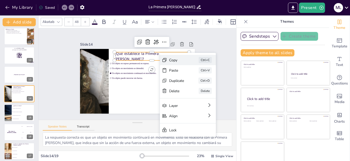
checkbox input "true"
click at [192, 105] on icon at bounding box center [195, 108] width 6 height 6
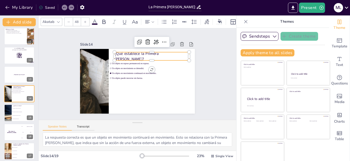
checkbox input "true"
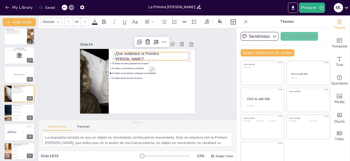
checkbox input "true"
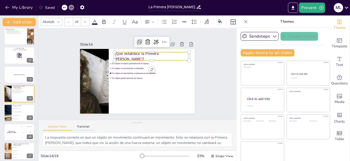
checkbox input "true"
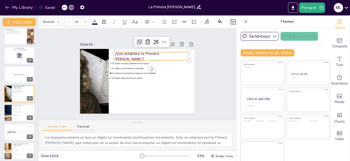
checkbox input "true"
click at [164, 41] on icon at bounding box center [167, 44] width 7 height 7
checkbox input "true"
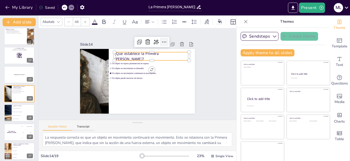
checkbox input "true"
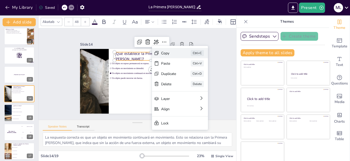
click at [196, 92] on div "Copy" at bounding box center [204, 96] width 16 height 8
checkbox input "true"
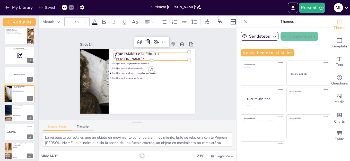
checkbox input "true"
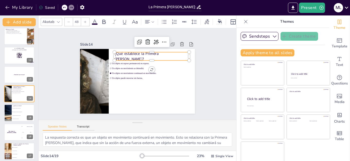
checkbox input "true"
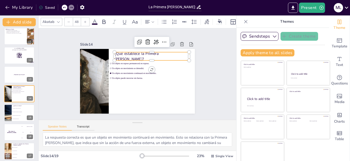
checkbox input "true"
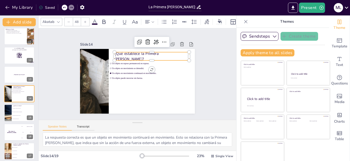
checkbox input "true"
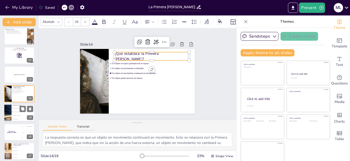
checkbox input "true"
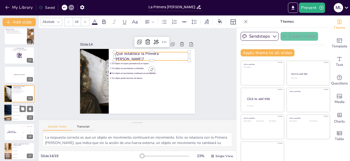
checkbox input "true"
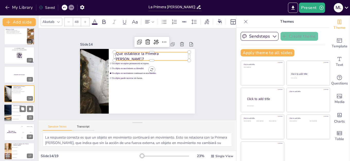
checkbox input "true"
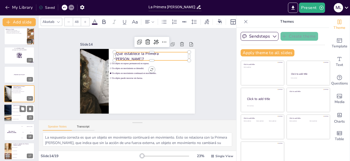
checkbox input "true"
click at [14, 109] on li "La tendencia a cambiar de dirección." at bounding box center [23, 108] width 23 height 4
type textarea "La respuesta correcta es la resistencia a cambios en el movimiento. La inercia …"
checkbox input "true"
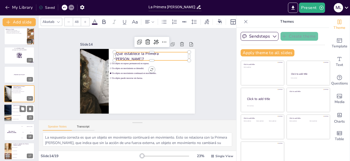
checkbox input "true"
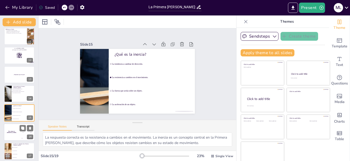
checkbox input "true"
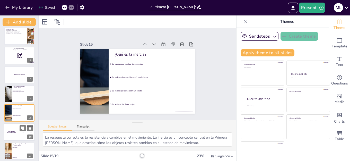
scroll to position [213, 0]
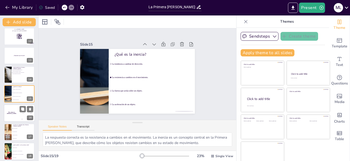
checkbox input "true"
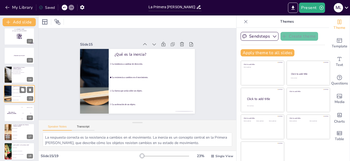
checkbox input "true"
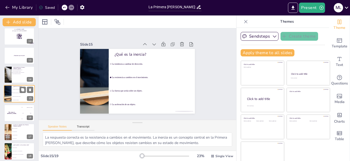
checkbox input "true"
click at [30, 109] on icon at bounding box center [30, 109] width 2 height 3
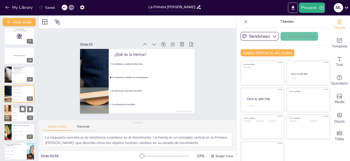
click at [12, 115] on li "Una pelota que rueda." at bounding box center [23, 115] width 23 height 3
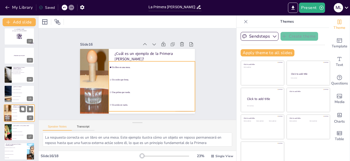
scroll to position [216, 0]
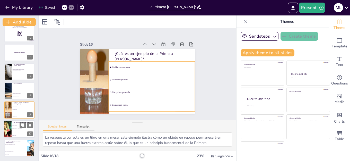
click at [14, 130] on li "El objeto [MEDICAL_DATA] de dirección." at bounding box center [23, 128] width 23 height 3
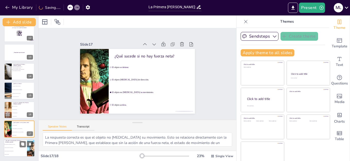
click at [21, 149] on li "Porque es la única ley de movimiento." at bounding box center [15, 147] width 23 height 3
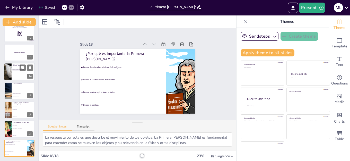
click at [8, 72] on div at bounding box center [8, 72] width 30 height 18
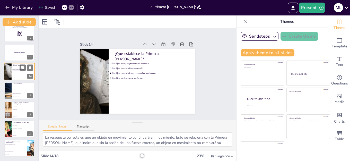
scroll to position [194, 0]
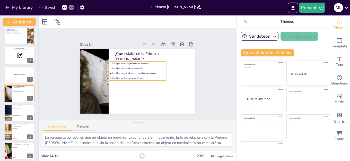
click at [131, 69] on li "Un objeto en movimiento continuará en movimiento." at bounding box center [138, 73] width 58 height 10
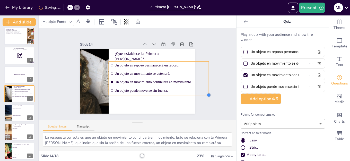
drag, startPoint x: 162, startPoint y: 79, endPoint x: 179, endPoint y: 93, distance: 22.9
click at [179, 93] on div "¿Qué establece la Primera Ley de Newton? Un objeto en reposo permanecerá en rep…" at bounding box center [131, 78] width 114 height 132
click at [207, 50] on div "Slide 1 La Primera Ley de Newton y los fundamentos del Movimiento Esta presenta…" at bounding box center [137, 74] width 212 height 131
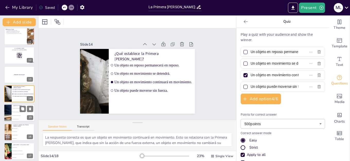
click at [17, 113] on li "La resistencia a cambios en el movimiento." at bounding box center [23, 112] width 23 height 4
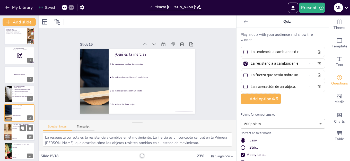
scroll to position [213, 0]
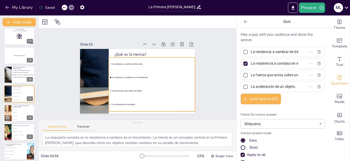
click at [139, 74] on span "La resistencia a cambios en el movimiento." at bounding box center [151, 82] width 79 height 28
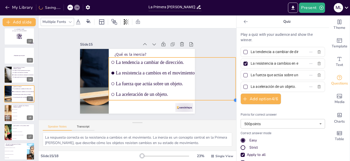
drag, startPoint x: 161, startPoint y: 75, endPoint x: 204, endPoint y: 98, distance: 49.0
click at [204, 98] on div "Slide 1 La Primera Ley de Newton y los fundamentos del Movimiento Esta presenta…" at bounding box center [137, 73] width 161 height 119
click at [218, 109] on div "Slide 1 La Primera Ley de Newton y los fundamentos del Movimiento Esta presenta…" at bounding box center [137, 74] width 216 height 148
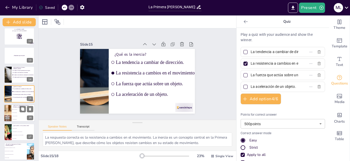
click at [17, 113] on li "Un coche que frena." at bounding box center [23, 112] width 23 height 3
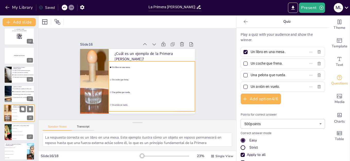
scroll to position [216, 0]
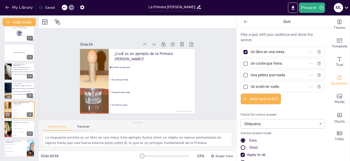
click at [153, 77] on span "Un coche que frena." at bounding box center [147, 88] width 68 height 50
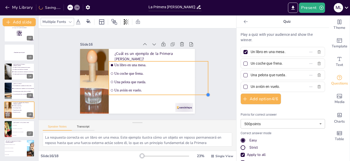
drag, startPoint x: 162, startPoint y: 78, endPoint x: 198, endPoint y: 92, distance: 38.5
click at [198, 92] on div "Slide 1 La Primera Ley de Newton y los fundamentos del Movimiento Esta presenta…" at bounding box center [137, 73] width 161 height 119
click at [209, 42] on div "Slide 1 La Primera Ley de Newton y los fundamentos del Movimiento Esta presenta…" at bounding box center [138, 74] width 218 height 164
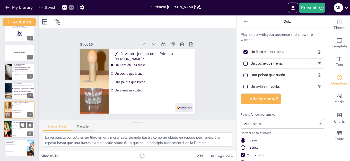
click at [15, 131] on li "El objeto no [MEDICAL_DATA] su movimiento." at bounding box center [23, 131] width 23 height 3
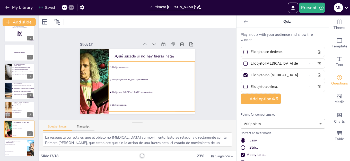
click at [180, 85] on li "El objeto no [MEDICAL_DATA] su movimiento." at bounding box center [146, 96] width 86 height 38
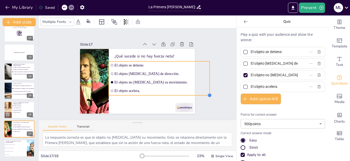
drag, startPoint x: 161, startPoint y: 79, endPoint x: 193, endPoint y: 94, distance: 34.9
click at [193, 94] on div "Slide 1 La Primera Ley de Newton y los fundamentos del Movimiento Esta presenta…" at bounding box center [137, 74] width 151 height 94
click at [14, 145] on li "Porque describe el movimiento de los objetos." at bounding box center [15, 144] width 23 height 3
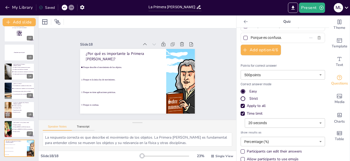
scroll to position [56, 0]
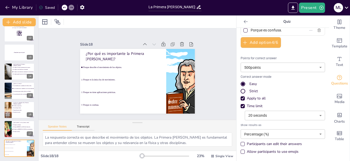
click at [249, 91] on div "Strict" at bounding box center [253, 91] width 8 height 5
click at [249, 92] on div "Strict" at bounding box center [253, 91] width 8 height 5
click at [249, 83] on div "Easy" at bounding box center [252, 83] width 7 height 5
click at [249, 90] on div "Strict" at bounding box center [253, 91] width 8 height 5
click at [216, 75] on div "Slide 1 La Primera Ley de Newton y los fundamentos del Movimiento Esta presenta…" at bounding box center [137, 74] width 217 height 178
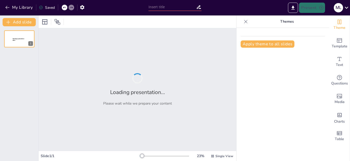
type input "La Primera [PERSON_NAME]: Fundamentos del Movimiento"
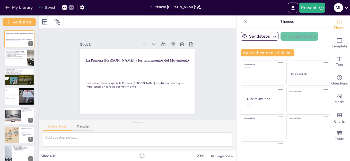
checkbox input "true"
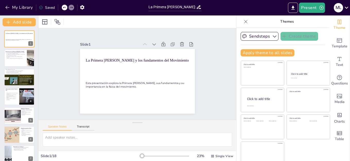
checkbox input "true"
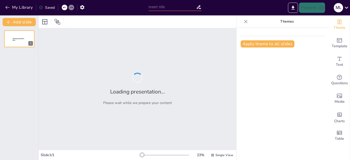
type input "La Primera [PERSON_NAME]: Fundamentos del Movimiento"
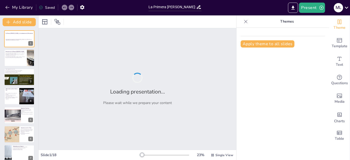
checkbox input "true"
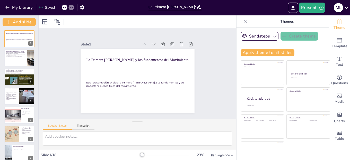
checkbox input "true"
